Goal: Task Accomplishment & Management: Manage account settings

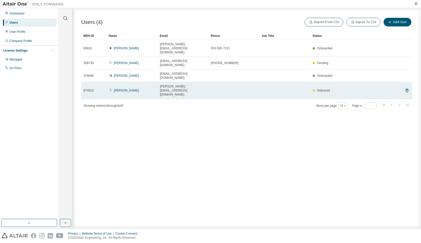
click at [190, 82] on td "[PERSON_NAME][EMAIL_ADDRESS][DOMAIN_NAME]" at bounding box center [183, 90] width 51 height 17
click at [120, 89] on link "[PERSON_NAME]" at bounding box center [126, 91] width 25 height 4
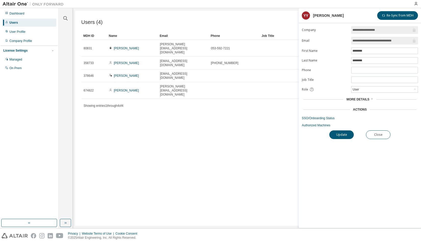
click at [352, 100] on span "More Details" at bounding box center [357, 100] width 23 height 4
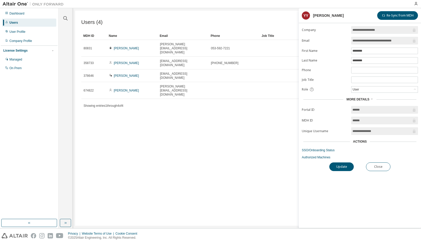
click at [354, 141] on div "Actions" at bounding box center [360, 142] width 14 height 4
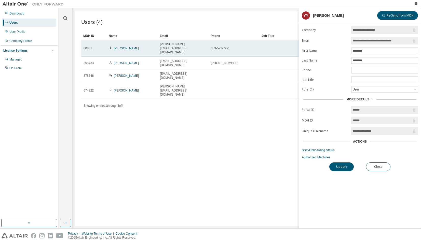
click at [172, 45] on span "[PERSON_NAME][EMAIL_ADDRESS][DOMAIN_NAME]" at bounding box center [183, 48] width 46 height 12
click at [124, 47] on link "[PERSON_NAME]" at bounding box center [126, 49] width 25 height 4
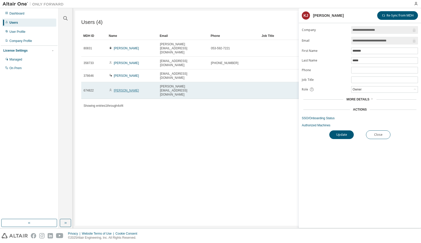
click at [130, 89] on link "[PERSON_NAME]" at bounding box center [126, 91] width 25 height 4
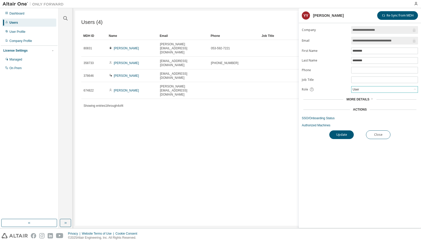
click at [363, 88] on div "User" at bounding box center [384, 90] width 66 height 6
click at [231, 95] on div "Users (4) Import From CSV Export To CSV Add User Clear Load Save Save As Field …" at bounding box center [246, 118] width 343 height 215
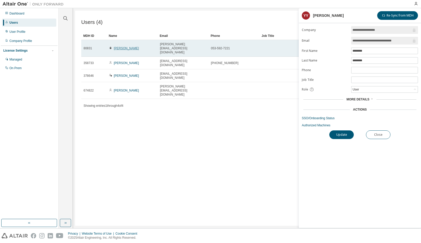
click at [118, 47] on link "[PERSON_NAME]" at bounding box center [126, 49] width 25 height 4
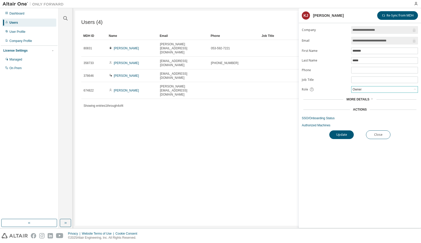
click at [366, 91] on div "Owner" at bounding box center [384, 90] width 66 height 6
click at [199, 96] on div "Users (4) Import From CSV Export To CSV Add User Clear Load Save Save As Field …" at bounding box center [246, 118] width 343 height 215
click at [194, 92] on div "Users (4) Import From CSV Export To CSV Add User Clear Load Save Save As Field …" at bounding box center [246, 118] width 343 height 215
drag, startPoint x: 205, startPoint y: 113, endPoint x: 90, endPoint y: 93, distance: 117.0
click at [204, 113] on div "Users (4) Import From CSV Export To CSV Add User Clear Load Save Save As Field …" at bounding box center [246, 118] width 343 height 215
